Goal: Task Accomplishment & Management: Use online tool/utility

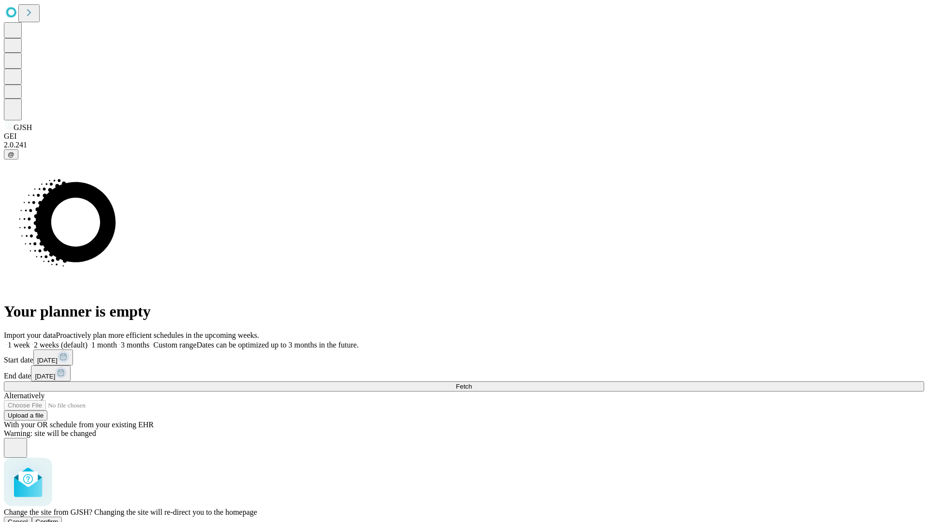
click at [58, 518] on span "Confirm" at bounding box center [47, 521] width 23 height 7
click at [117, 341] on label "1 month" at bounding box center [102, 345] width 29 height 8
click at [472, 383] on span "Fetch" at bounding box center [464, 386] width 16 height 7
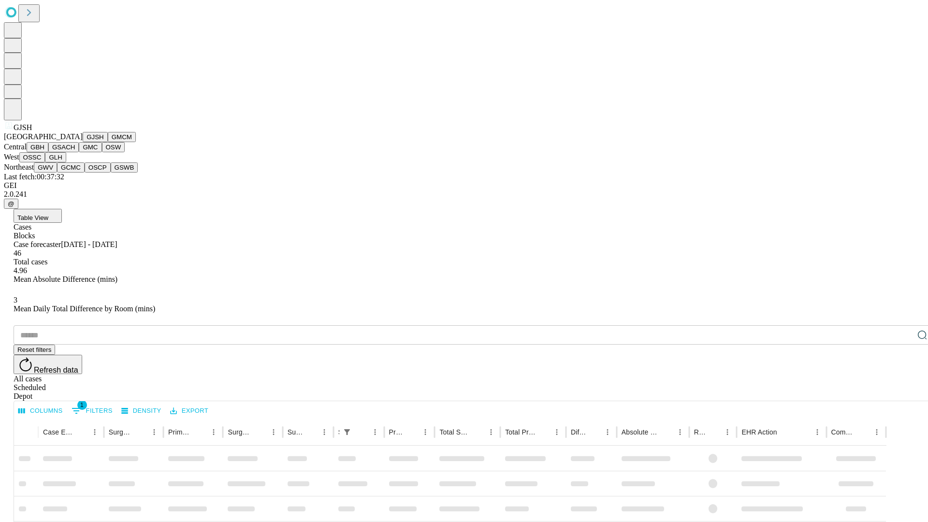
click at [108, 142] on button "GMCM" at bounding box center [122, 137] width 28 height 10
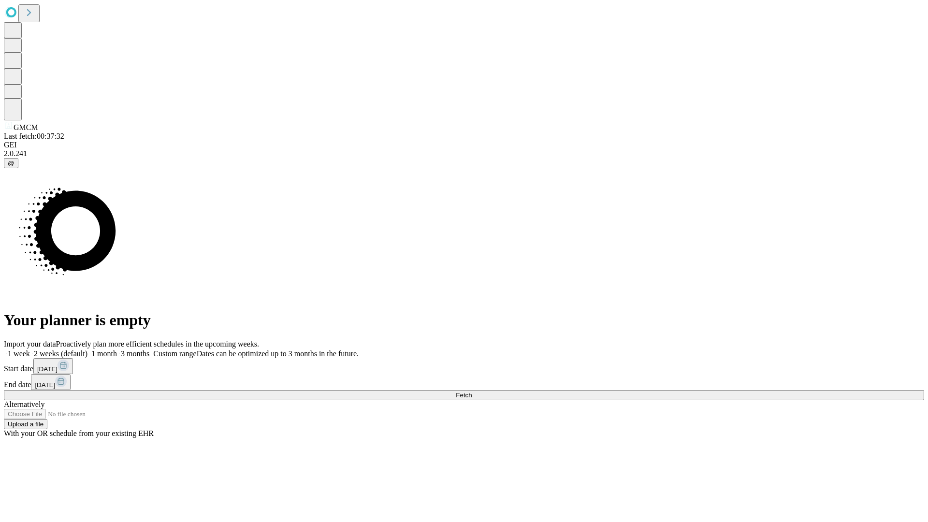
click at [117, 350] on label "1 month" at bounding box center [102, 354] width 29 height 8
click at [472, 392] on span "Fetch" at bounding box center [464, 395] width 16 height 7
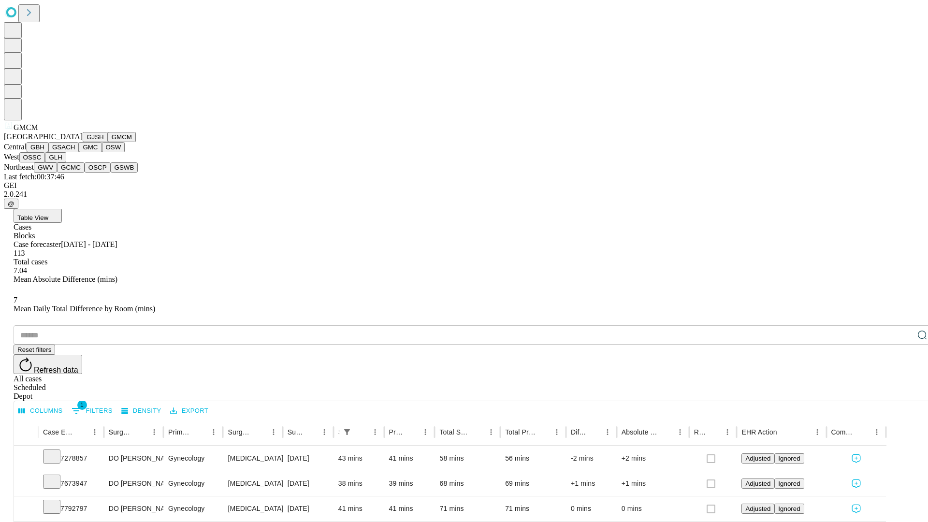
click at [48, 152] on button "GBH" at bounding box center [38, 147] width 22 height 10
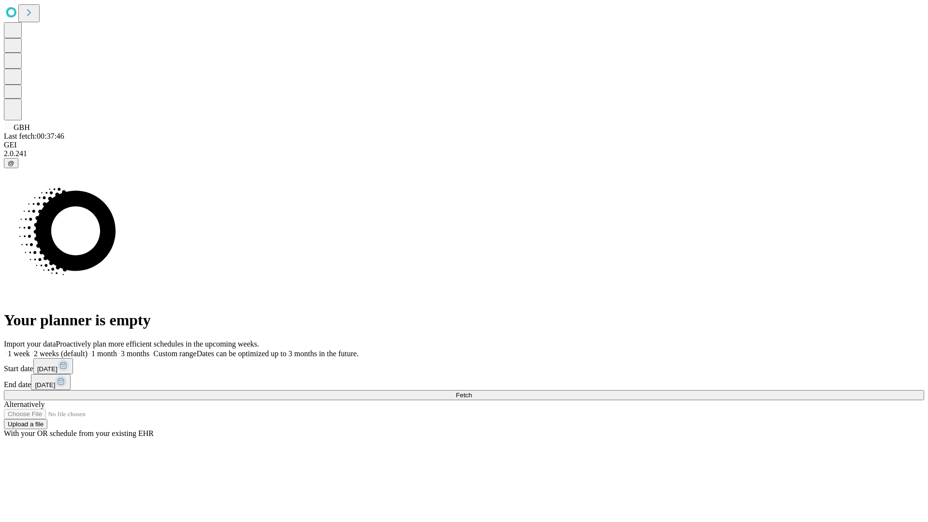
click at [117, 350] on label "1 month" at bounding box center [102, 354] width 29 height 8
click at [472, 392] on span "Fetch" at bounding box center [464, 395] width 16 height 7
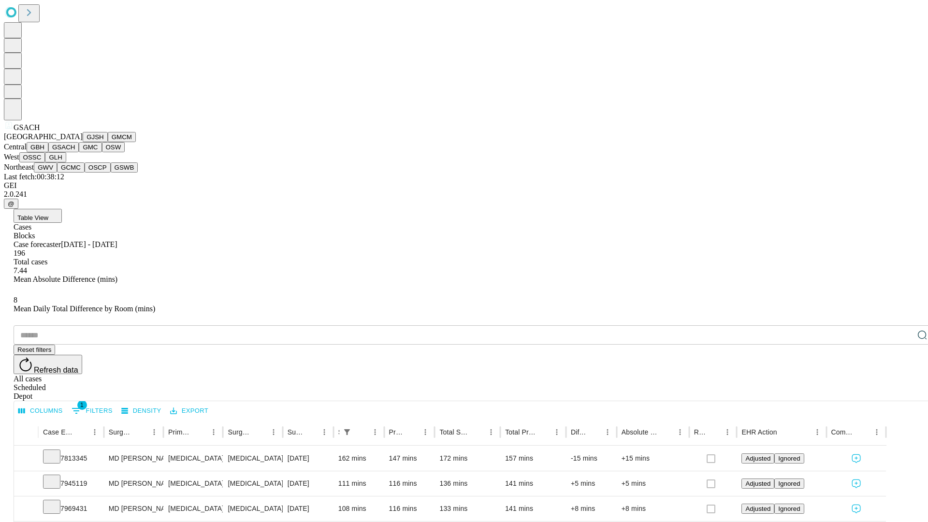
click at [79, 152] on button "GMC" at bounding box center [90, 147] width 23 height 10
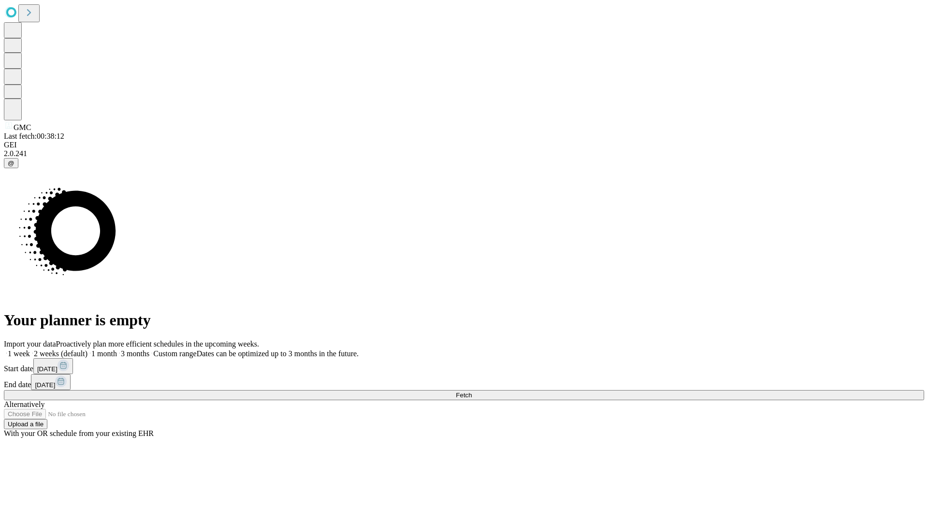
click at [472, 392] on span "Fetch" at bounding box center [464, 395] width 16 height 7
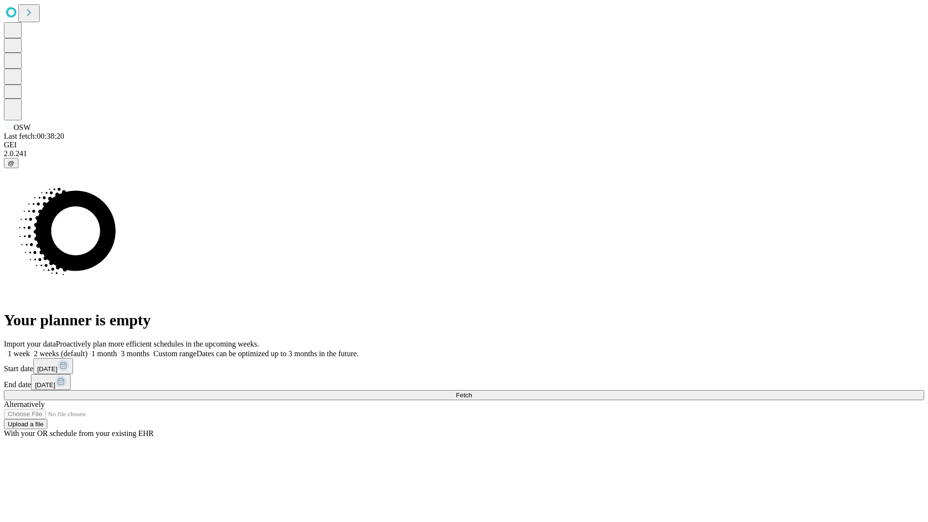
click at [472, 392] on span "Fetch" at bounding box center [464, 395] width 16 height 7
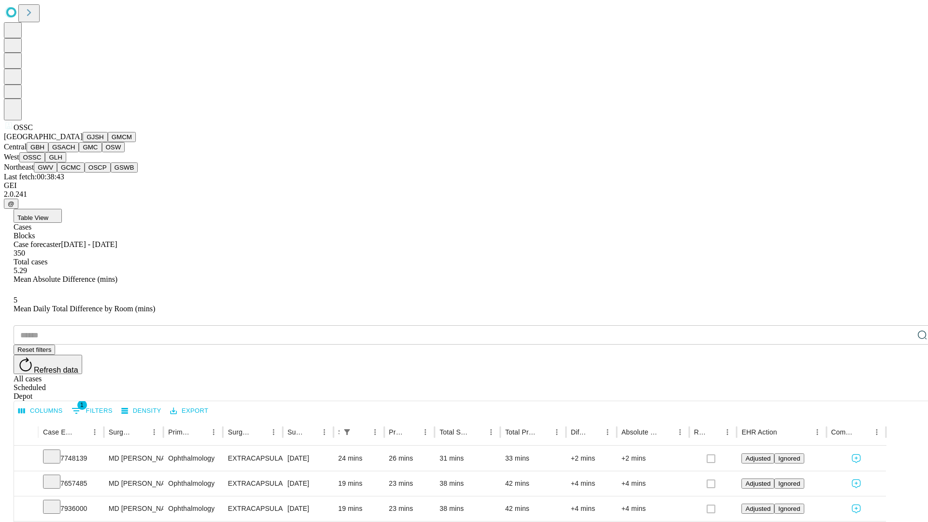
click at [66, 162] on button "GLH" at bounding box center [55, 157] width 21 height 10
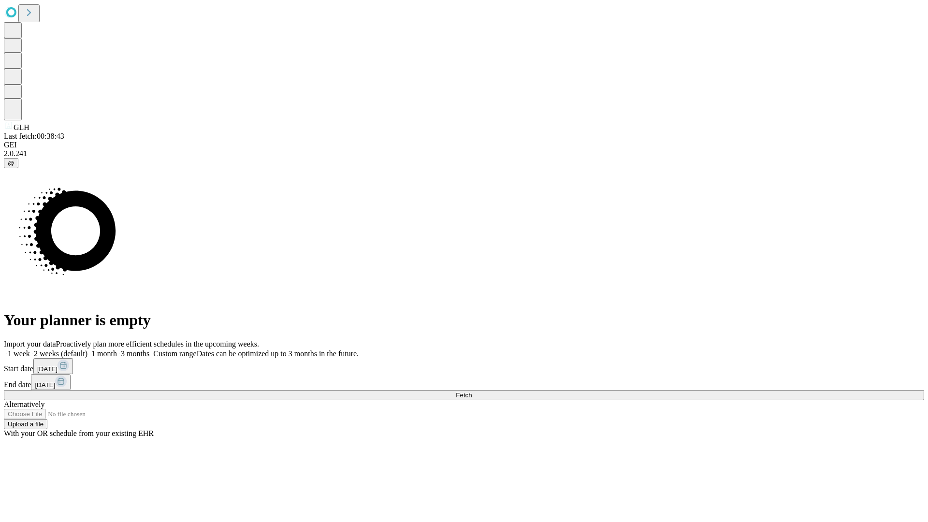
click at [117, 350] on label "1 month" at bounding box center [102, 354] width 29 height 8
click at [472, 392] on span "Fetch" at bounding box center [464, 395] width 16 height 7
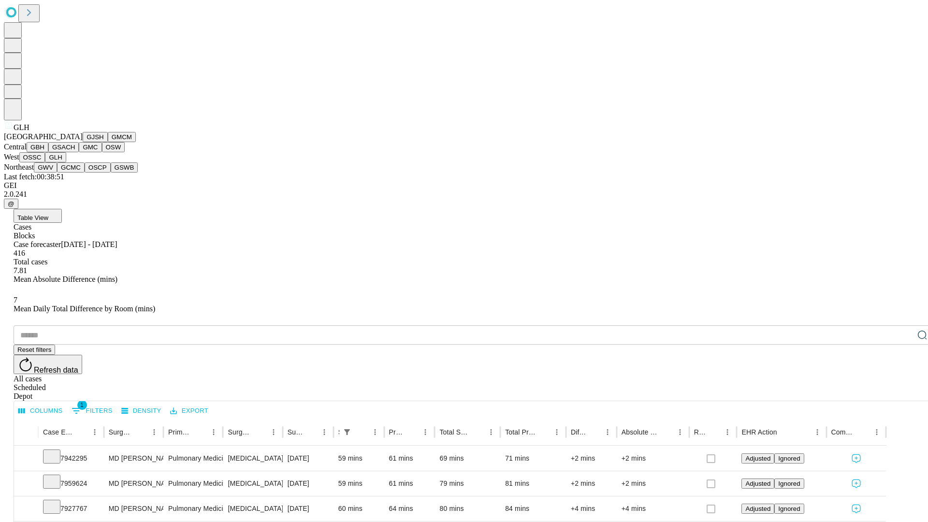
click at [57, 173] on button "GWV" at bounding box center [45, 167] width 23 height 10
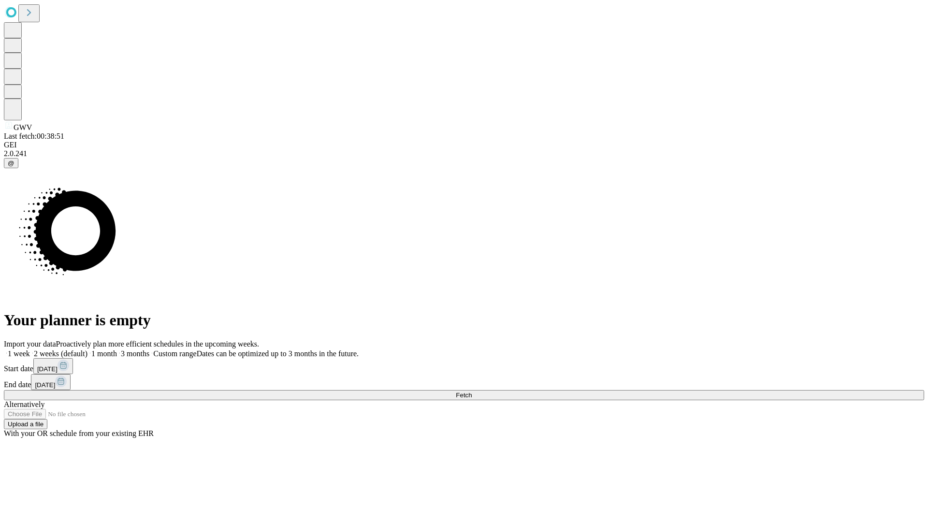
click at [117, 350] on label "1 month" at bounding box center [102, 354] width 29 height 8
click at [472, 392] on span "Fetch" at bounding box center [464, 395] width 16 height 7
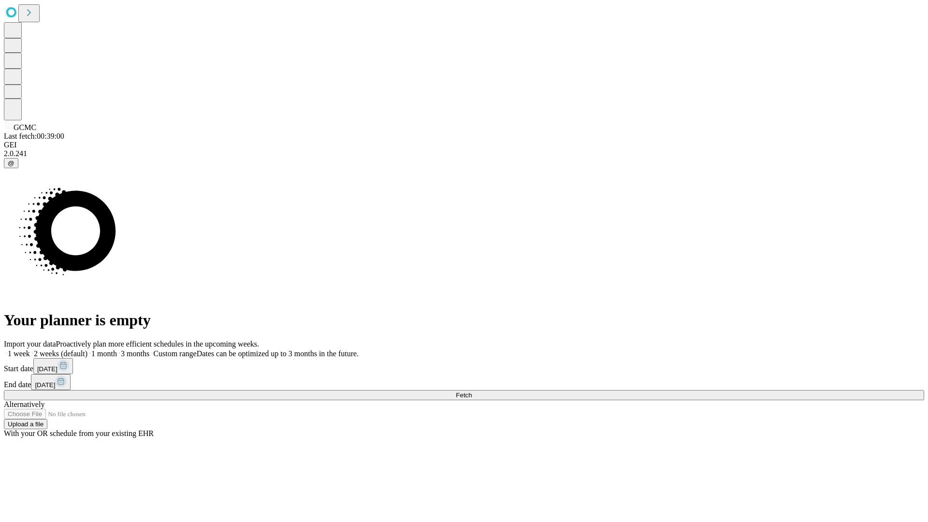
click at [117, 350] on label "1 month" at bounding box center [102, 354] width 29 height 8
click at [472, 392] on span "Fetch" at bounding box center [464, 395] width 16 height 7
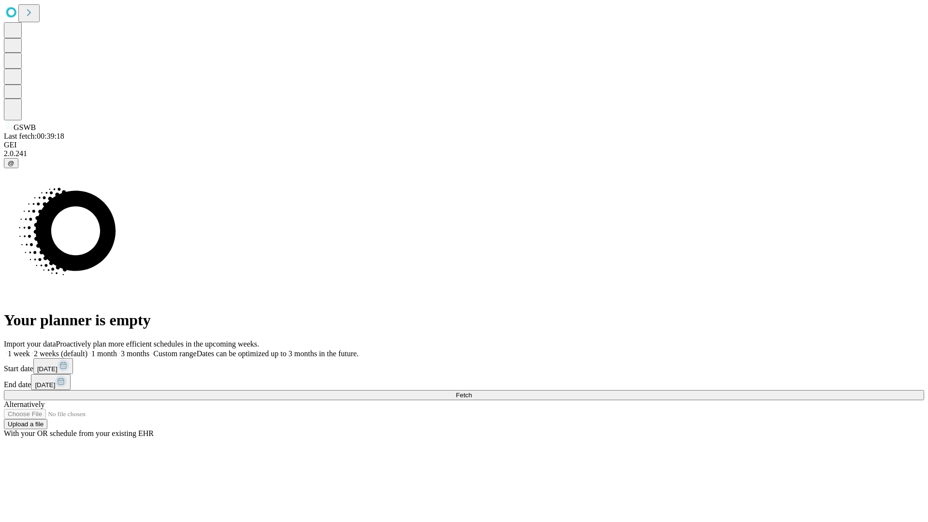
click at [117, 350] on label "1 month" at bounding box center [102, 354] width 29 height 8
click at [472, 392] on span "Fetch" at bounding box center [464, 395] width 16 height 7
